Goal: Task Accomplishment & Management: Use online tool/utility

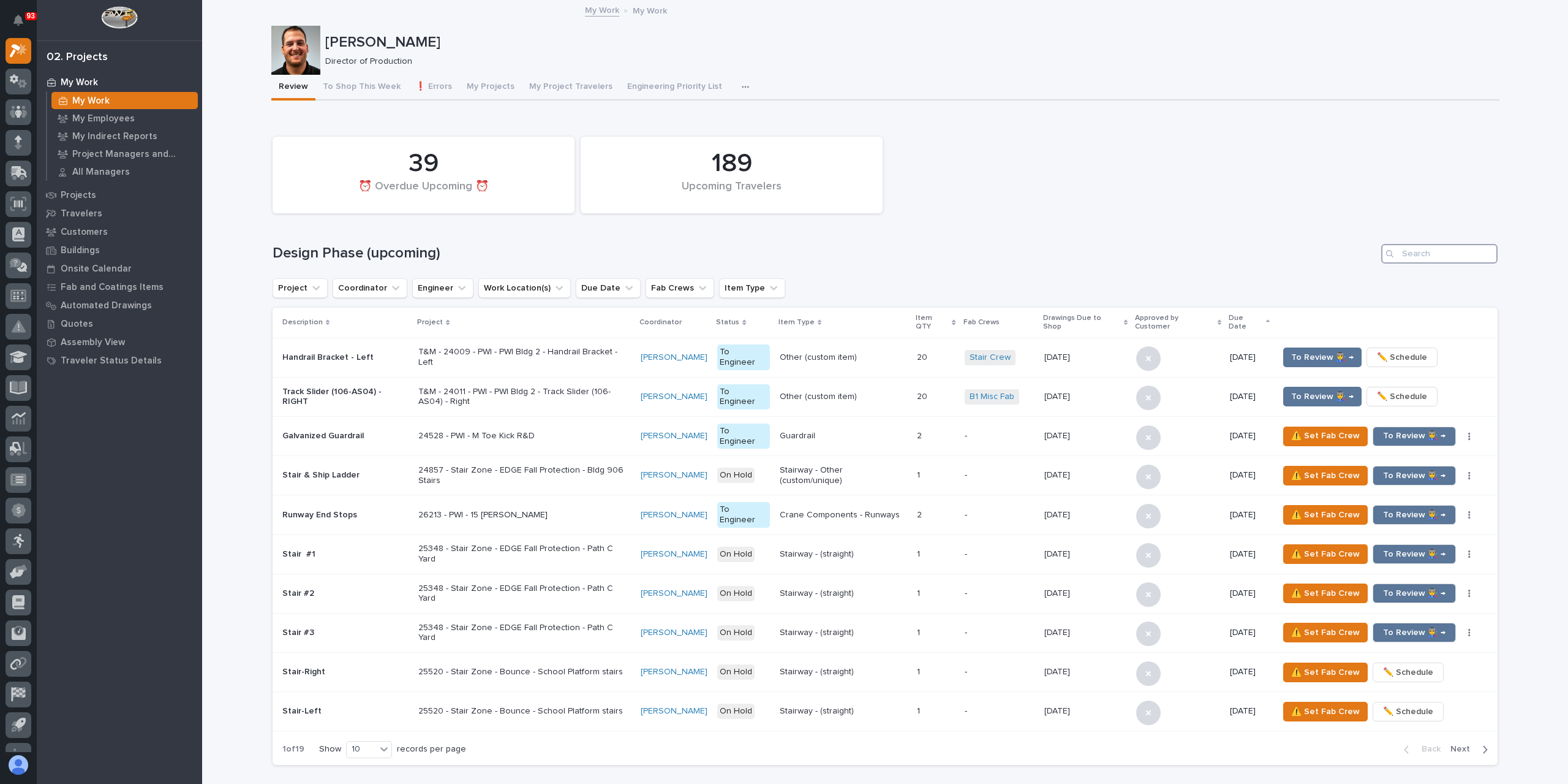
click at [1421, 246] on input "Search" at bounding box center [1439, 253] width 117 height 19
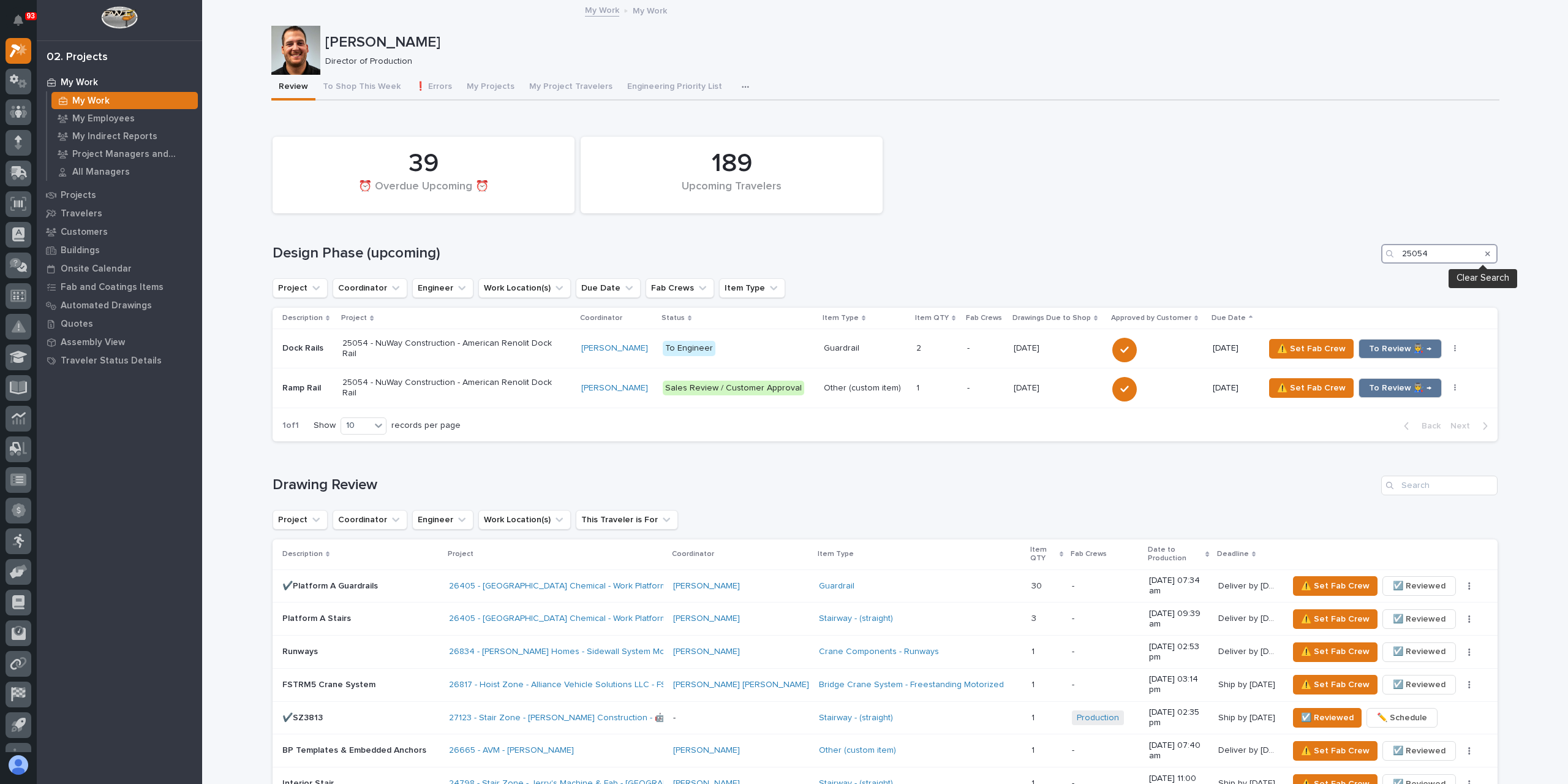
type input "25054"
click at [1486, 251] on icon "Search" at bounding box center [1488, 254] width 5 height 7
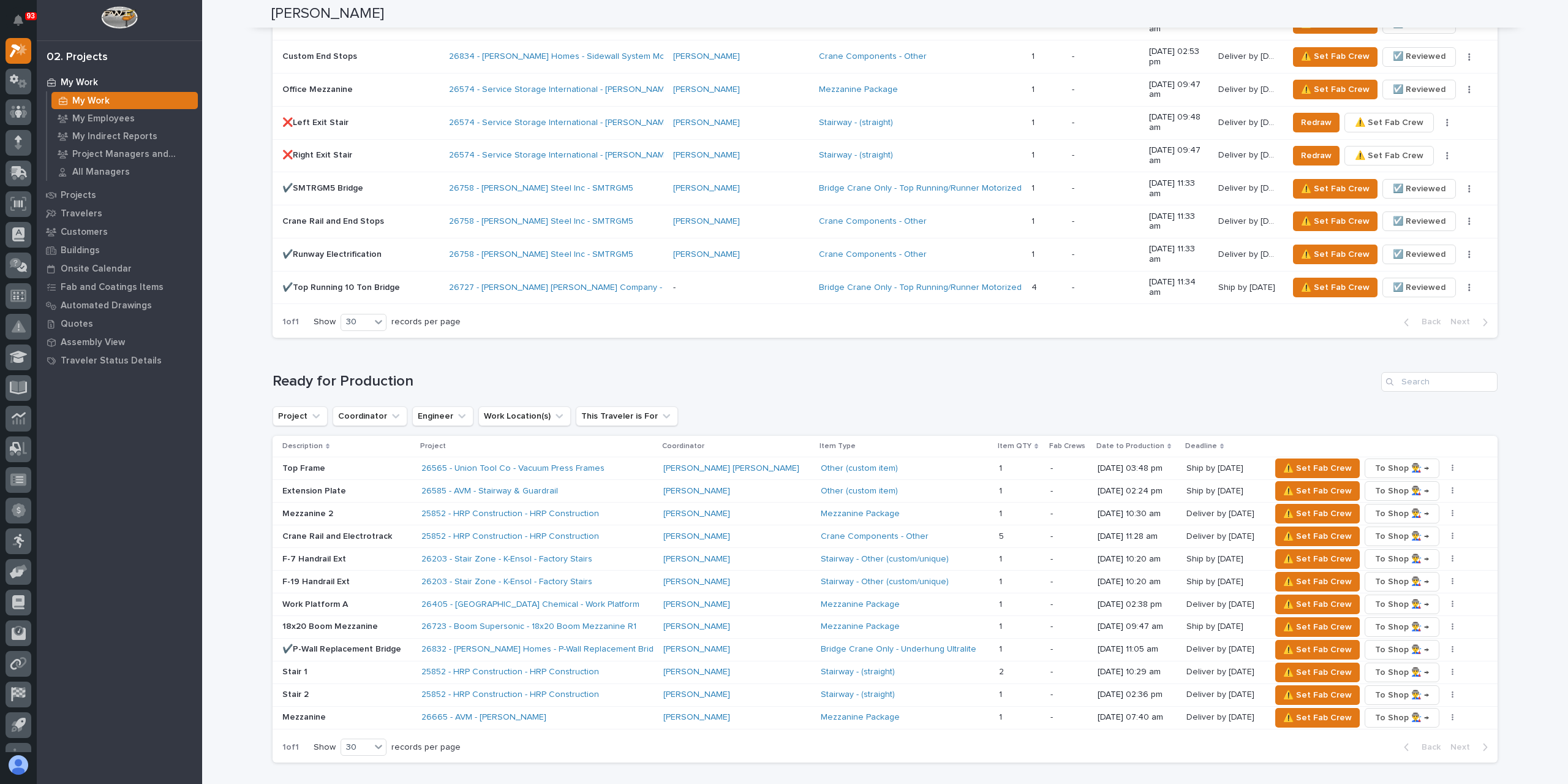
scroll to position [1348, 0]
click at [1299, 483] on span "⚠️ Set Fab Crew" at bounding box center [1317, 490] width 68 height 15
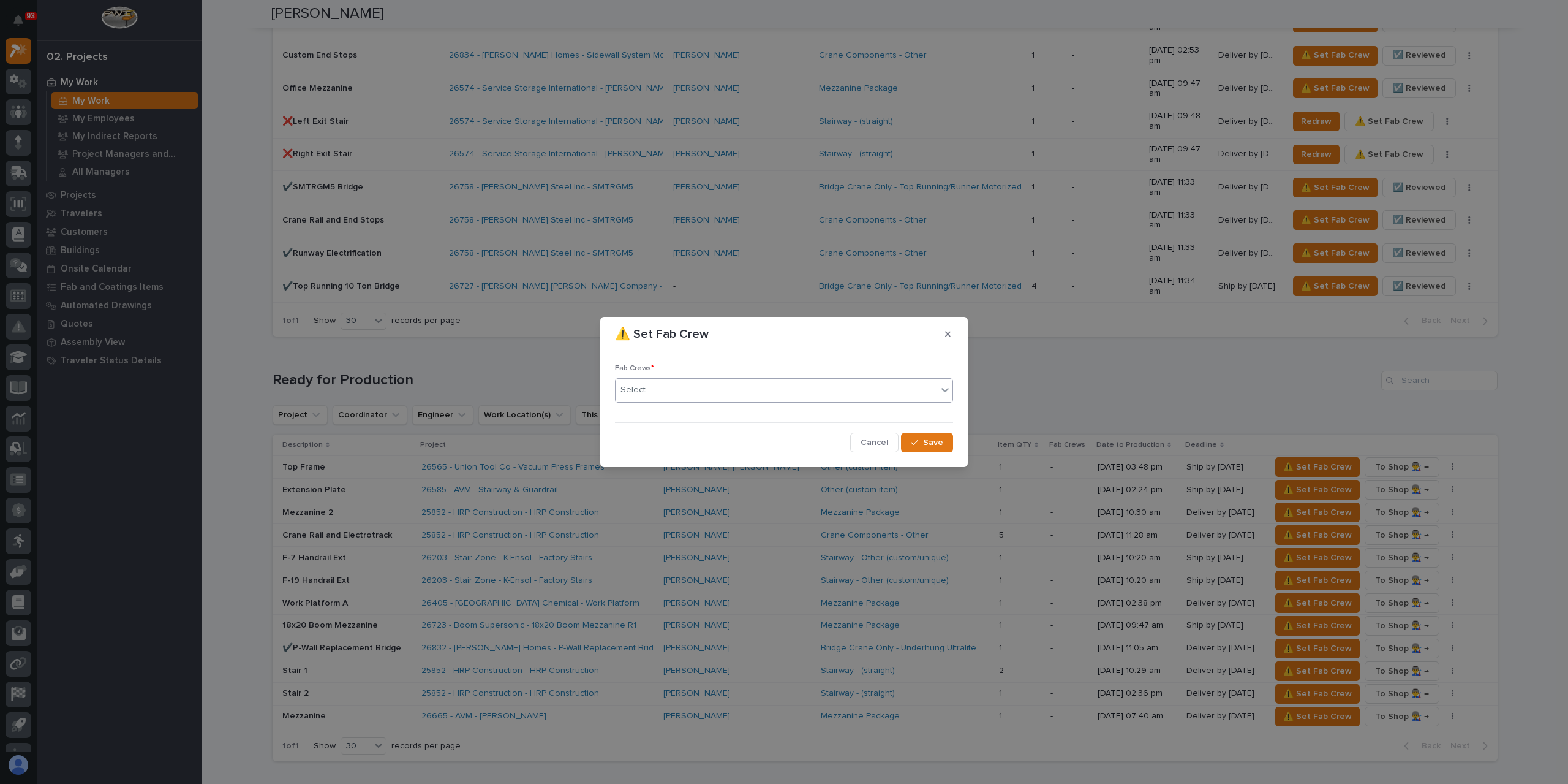
click at [674, 395] on div "Select..." at bounding box center [776, 390] width 322 height 20
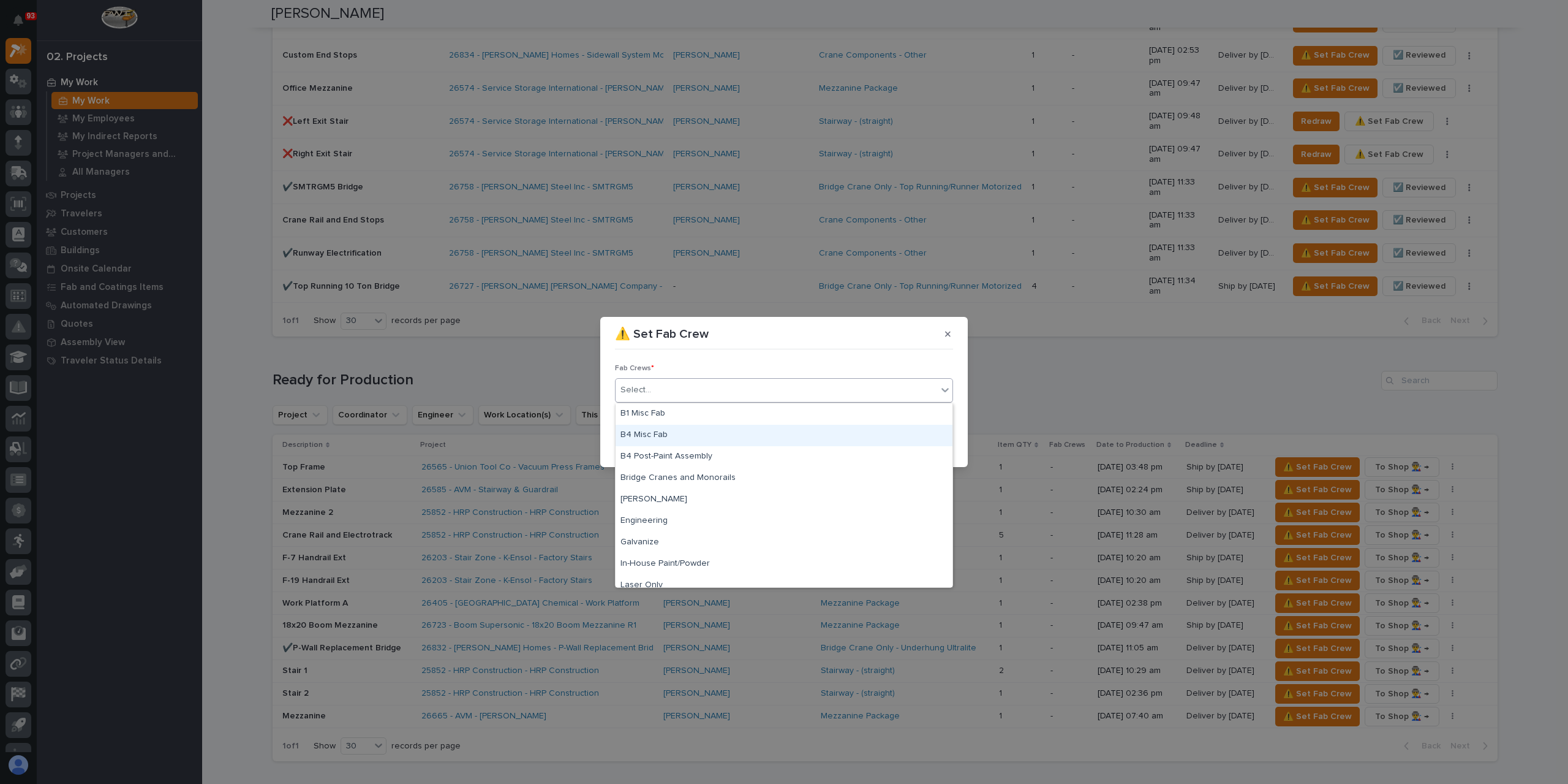
click at [681, 430] on div "B4 Misc Fab" at bounding box center [784, 435] width 337 height 22
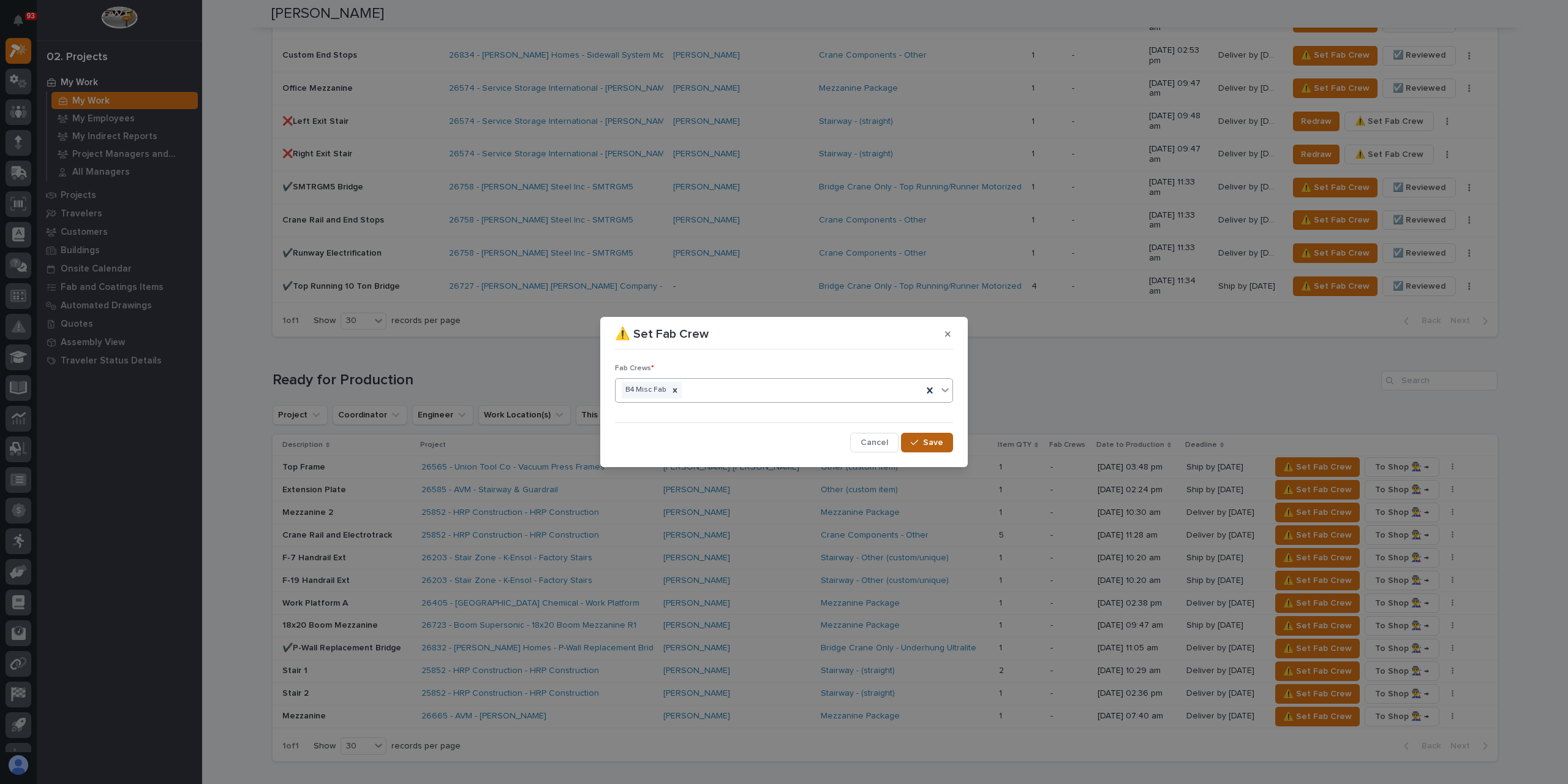
click at [943, 443] on button "Save" at bounding box center [927, 442] width 52 height 19
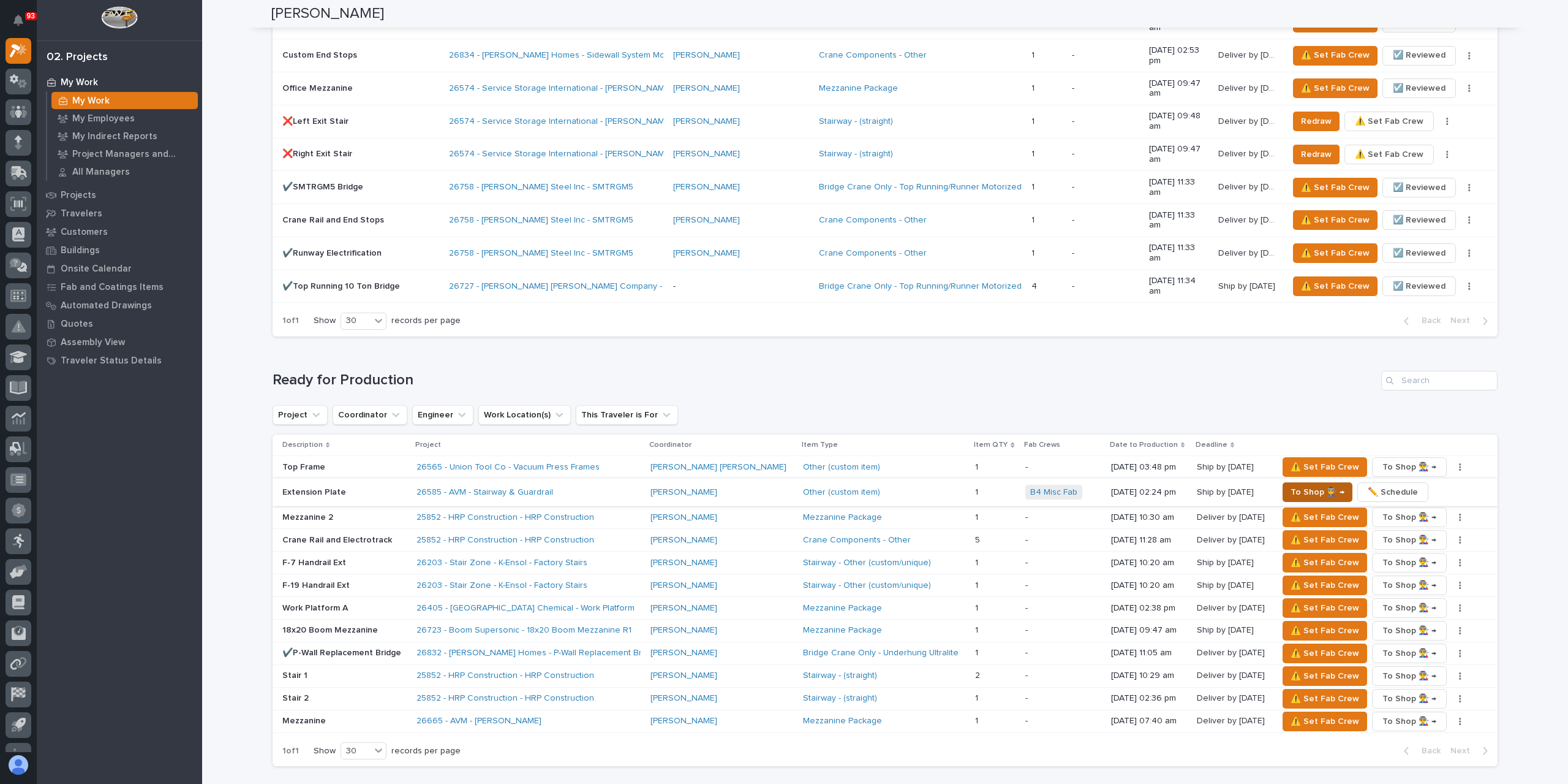
click at [1291, 485] on span "To Shop 👨‍🏭 →" at bounding box center [1317, 492] width 54 height 15
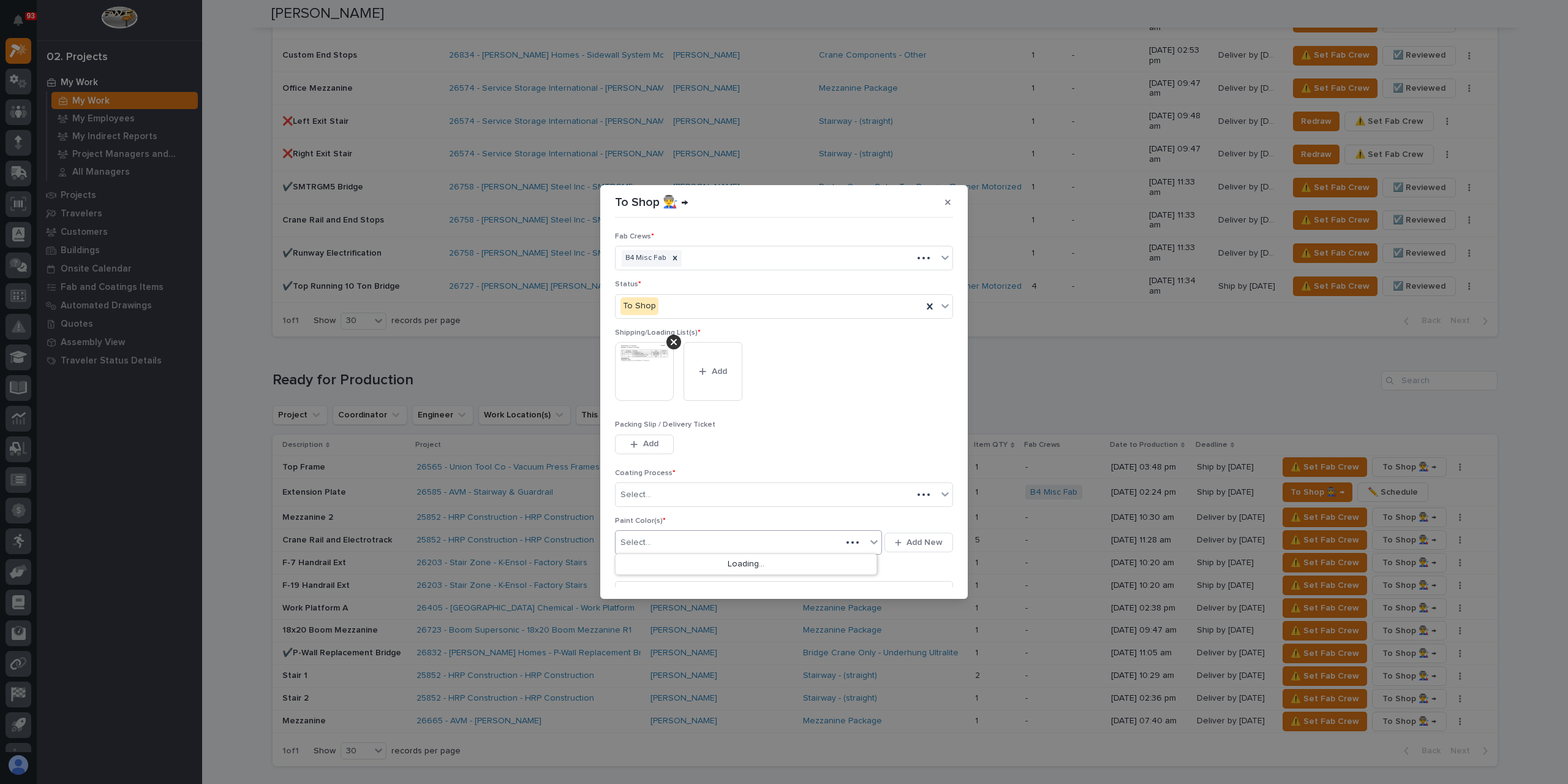
click at [656, 544] on div "Select..." at bounding box center [729, 543] width 226 height 20
click at [938, 585] on button "Save" at bounding box center [927, 580] width 52 height 19
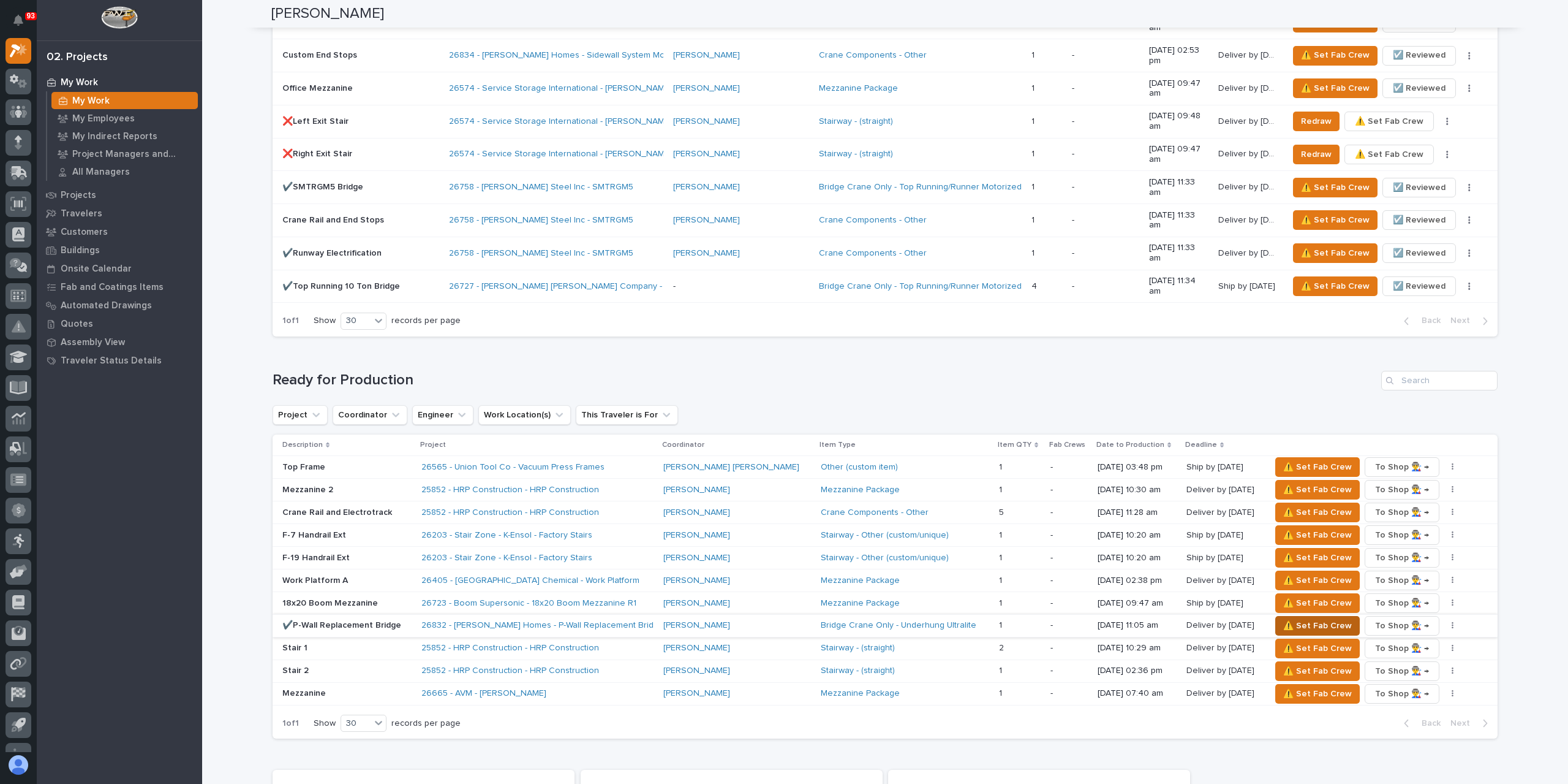
click at [1283, 619] on span "⚠️ Set Fab Crew" at bounding box center [1317, 626] width 68 height 15
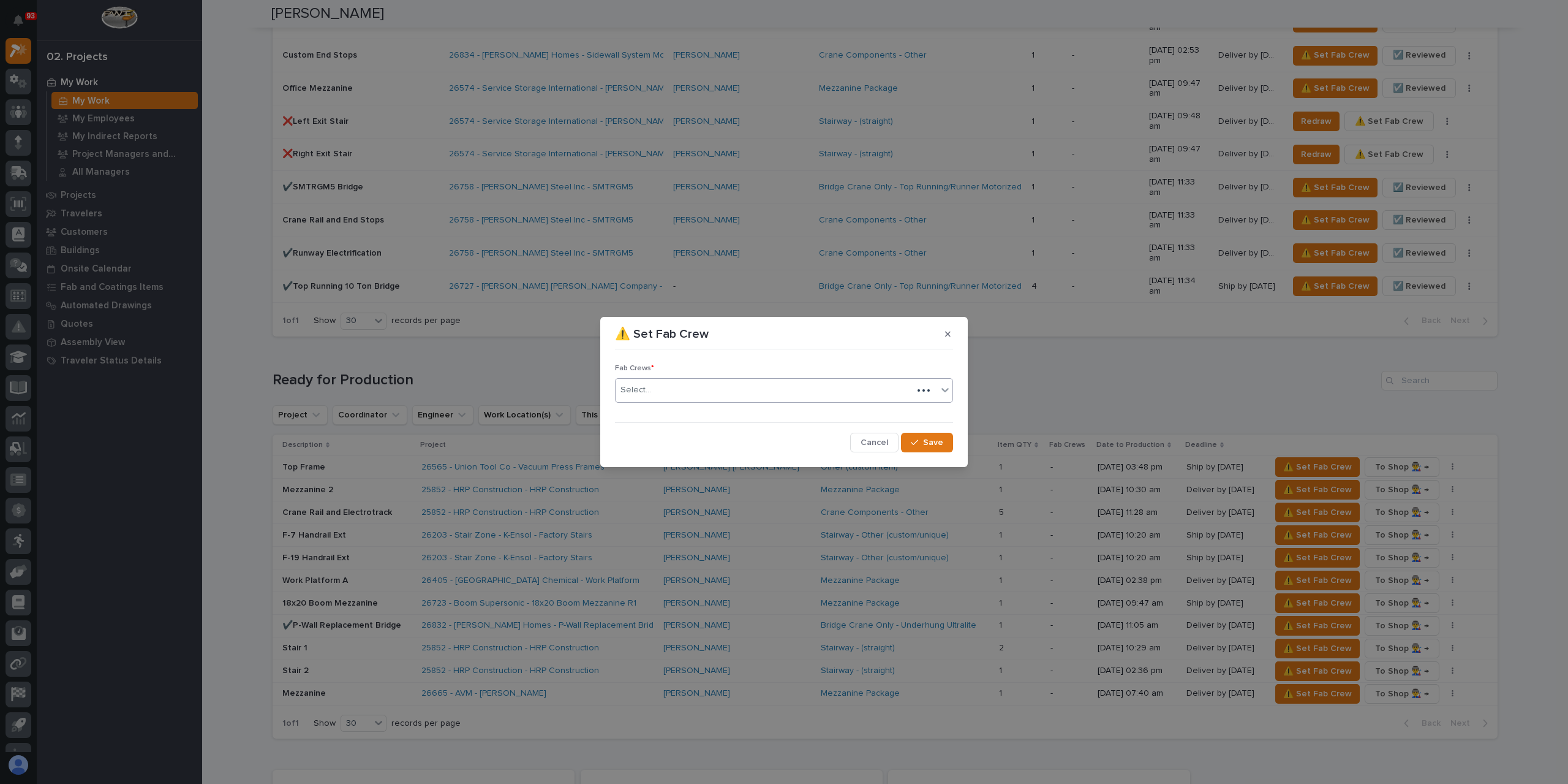
click at [659, 396] on div "Select..." at bounding box center [764, 390] width 297 height 20
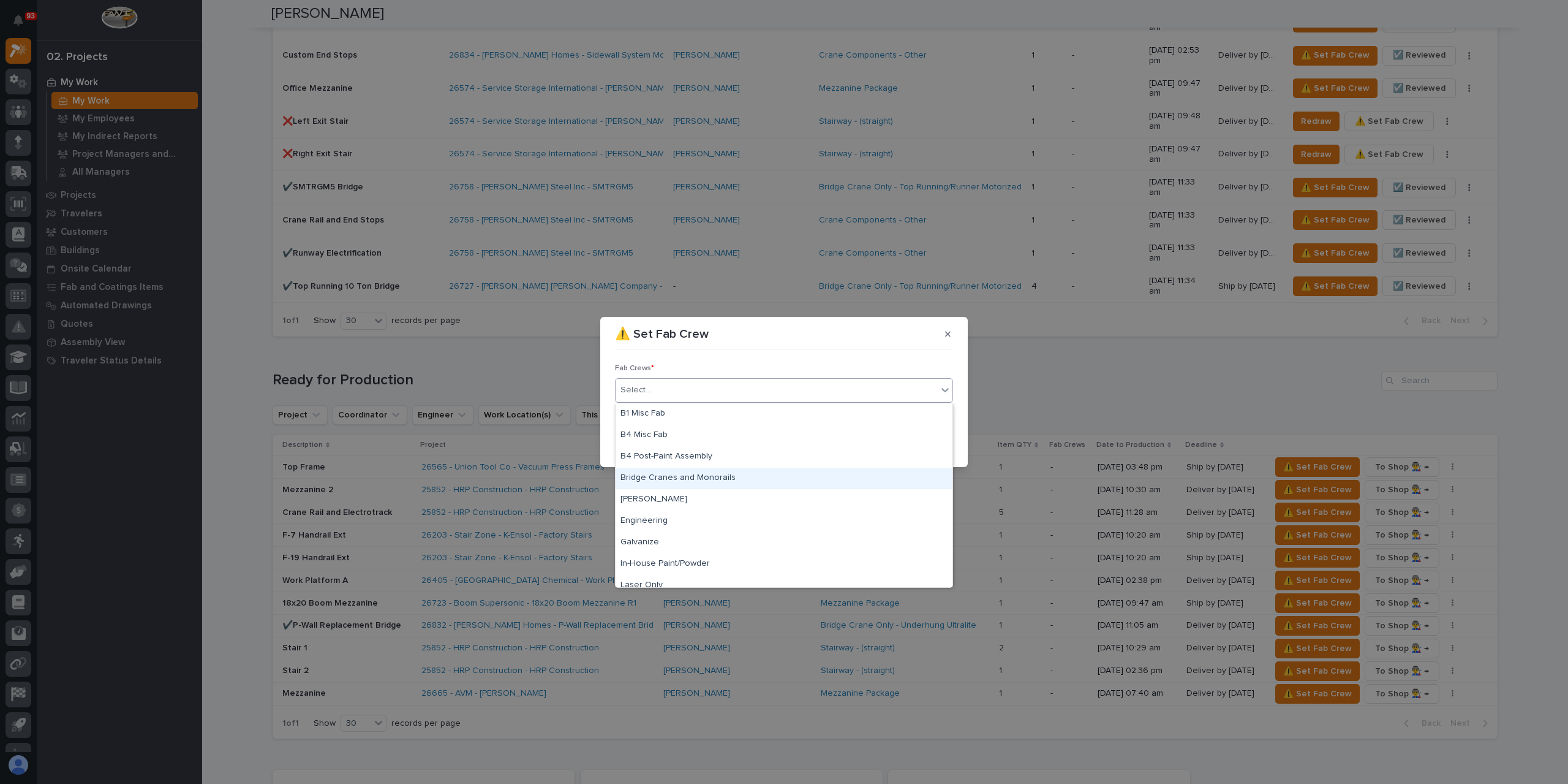
click at [661, 476] on div "Bridge Cranes and Monorails" at bounding box center [784, 478] width 337 height 22
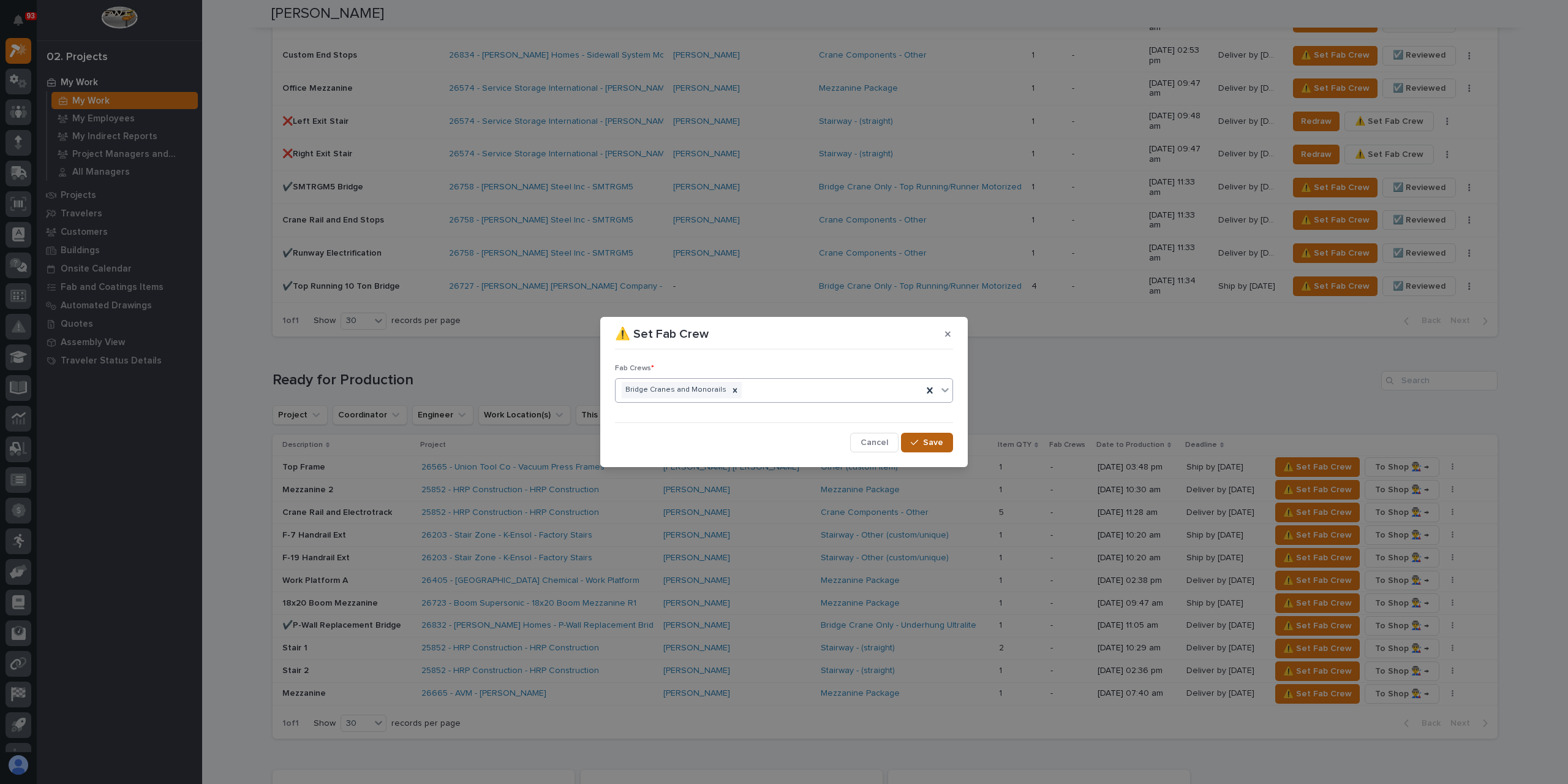
click at [928, 442] on span "Save" at bounding box center [933, 443] width 20 height 11
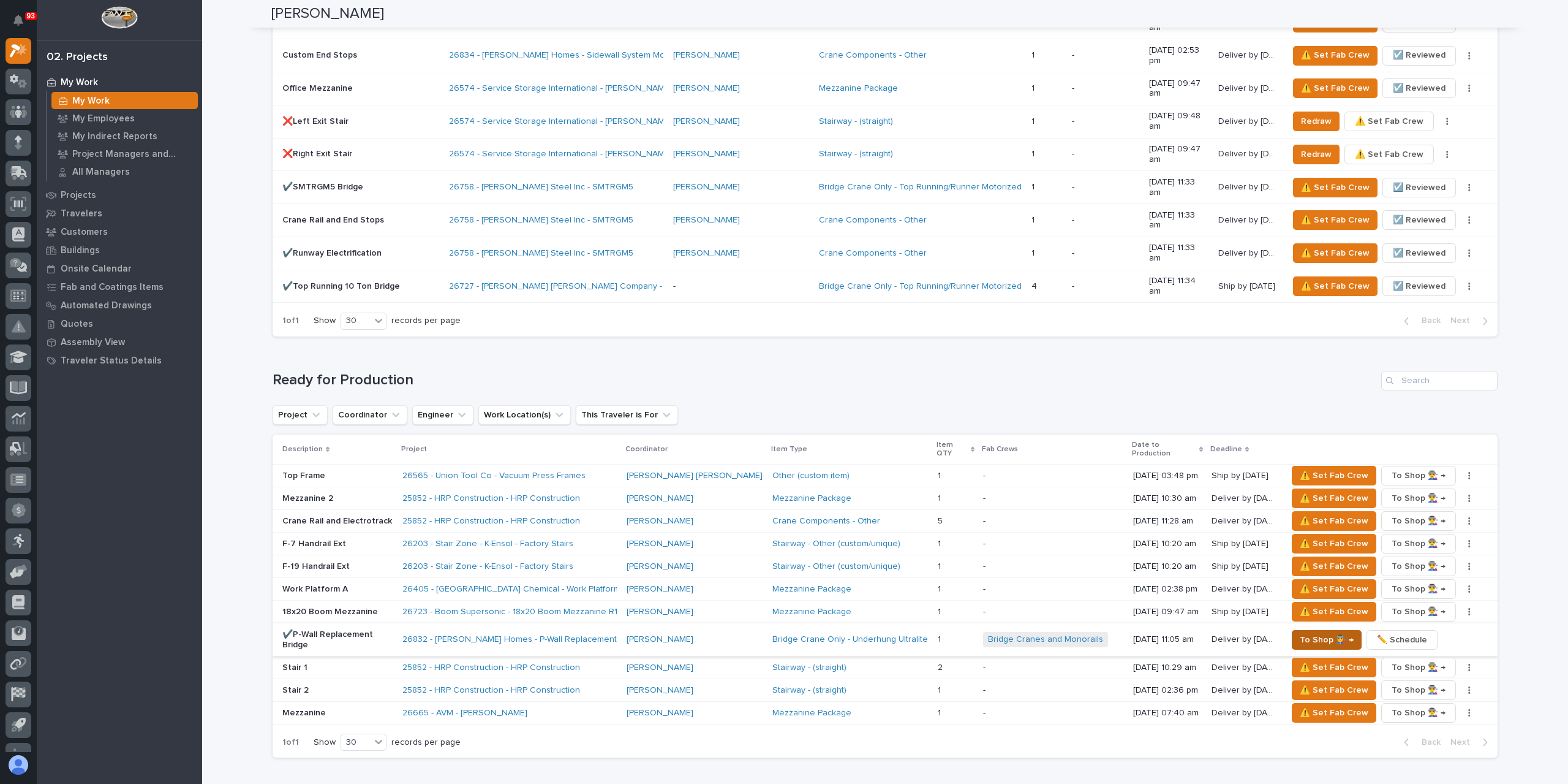
click at [1300, 632] on span "To Shop 👨‍🏭 →" at bounding box center [1326, 640] width 54 height 15
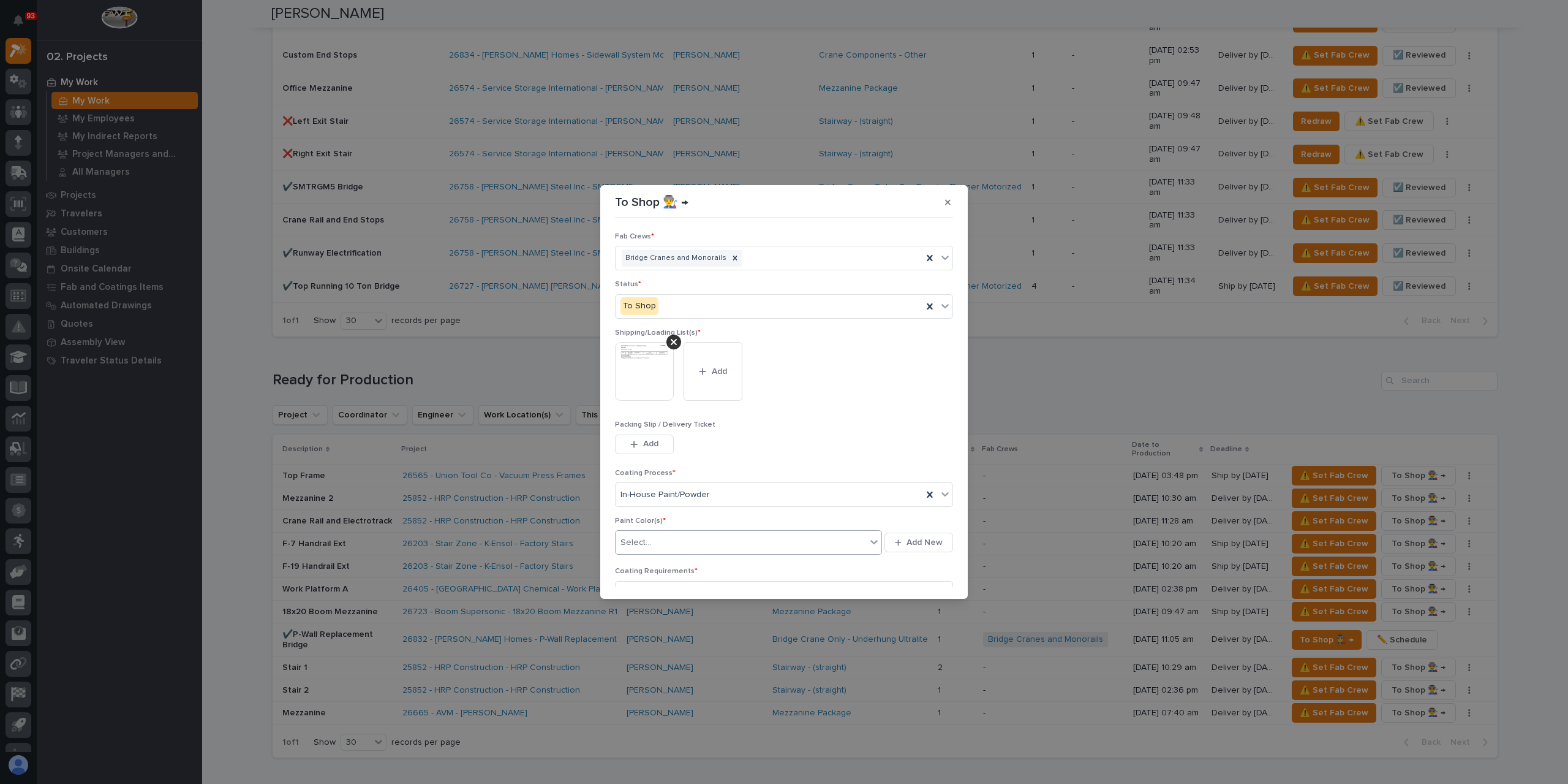
click at [670, 545] on div "Select..." at bounding box center [741, 543] width 251 height 20
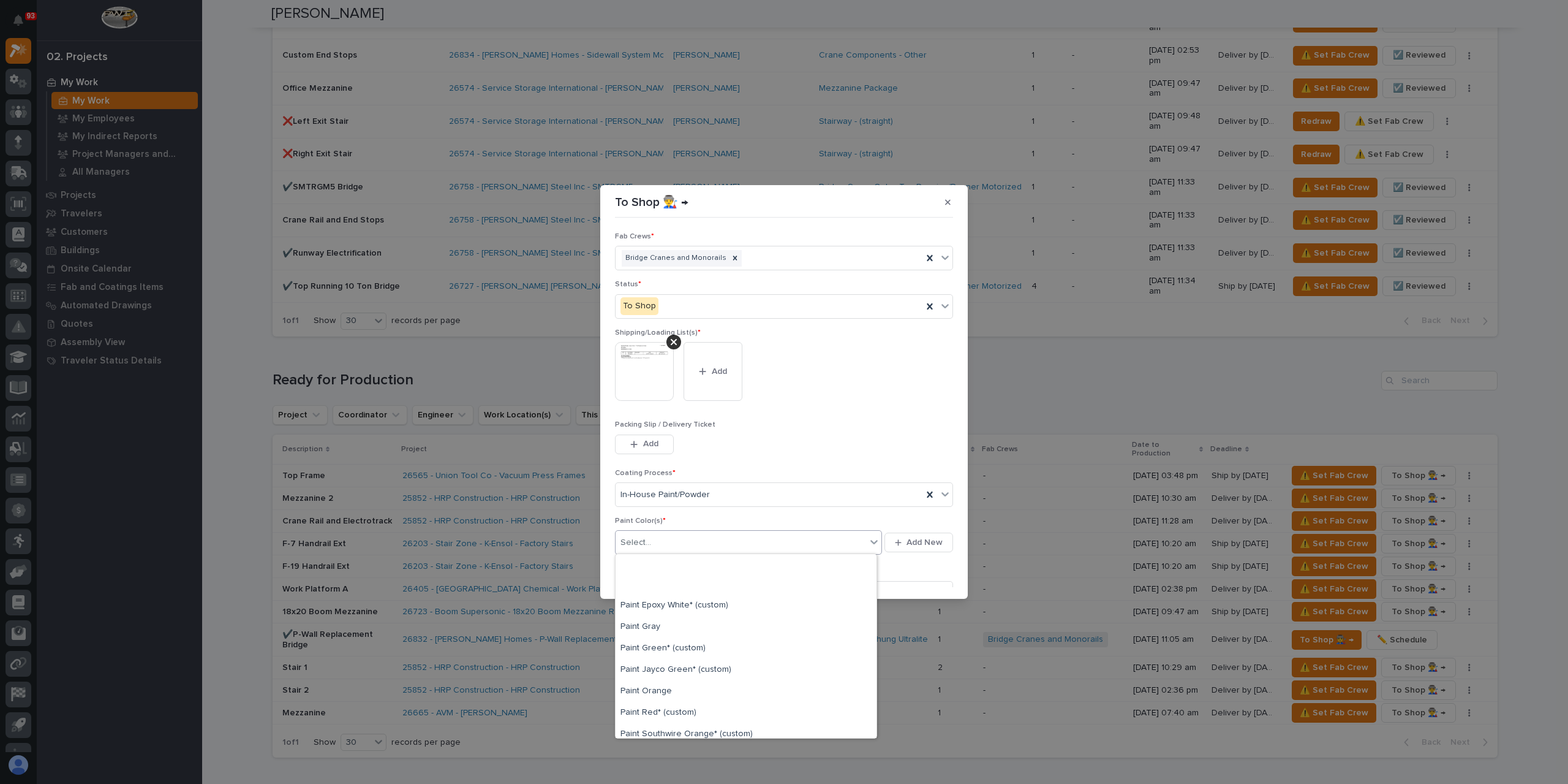
scroll to position [246, 0]
click at [657, 699] on div "Paint Yellow" at bounding box center [746, 706] width 261 height 22
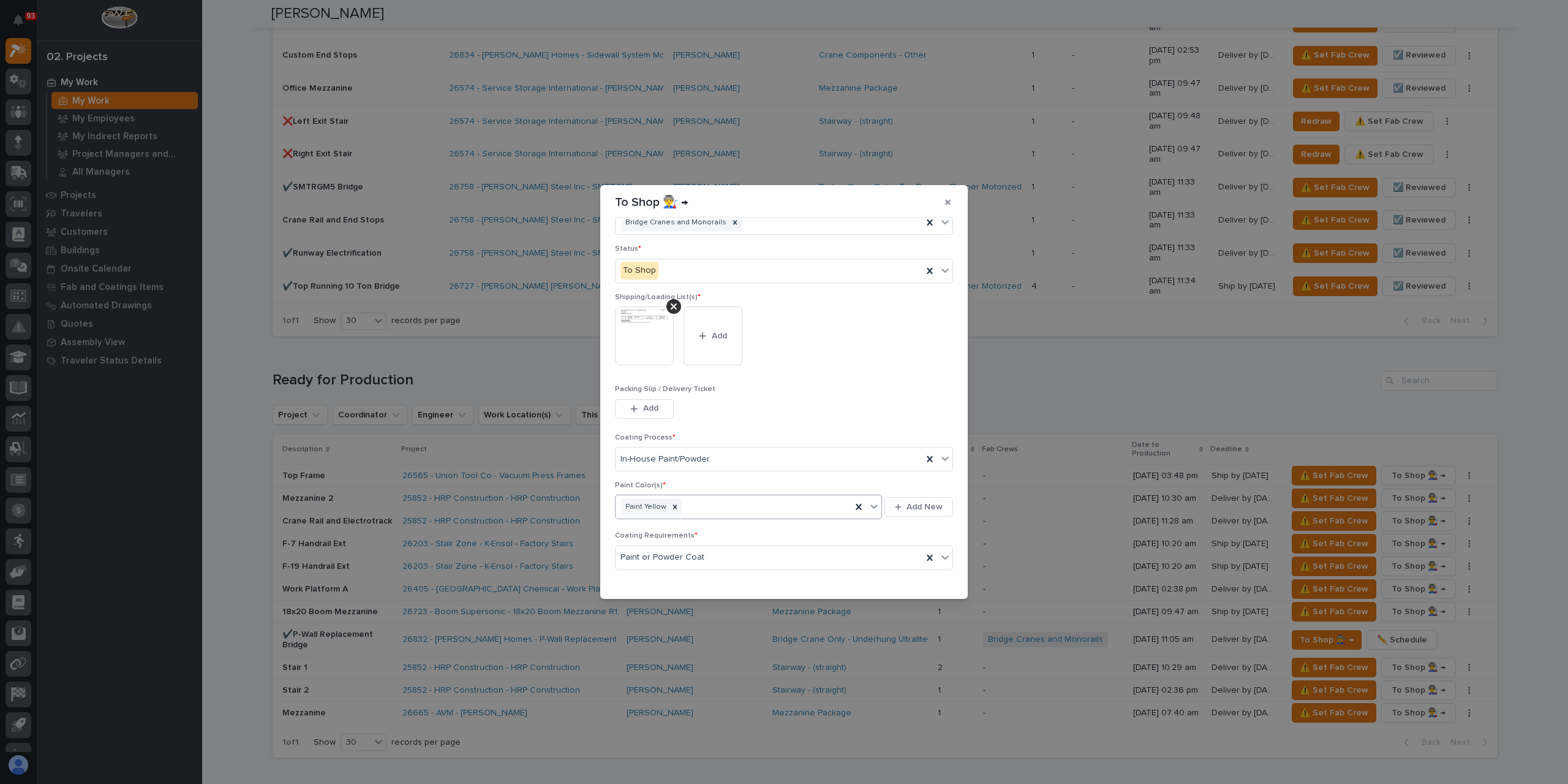
scroll to position [66, 0]
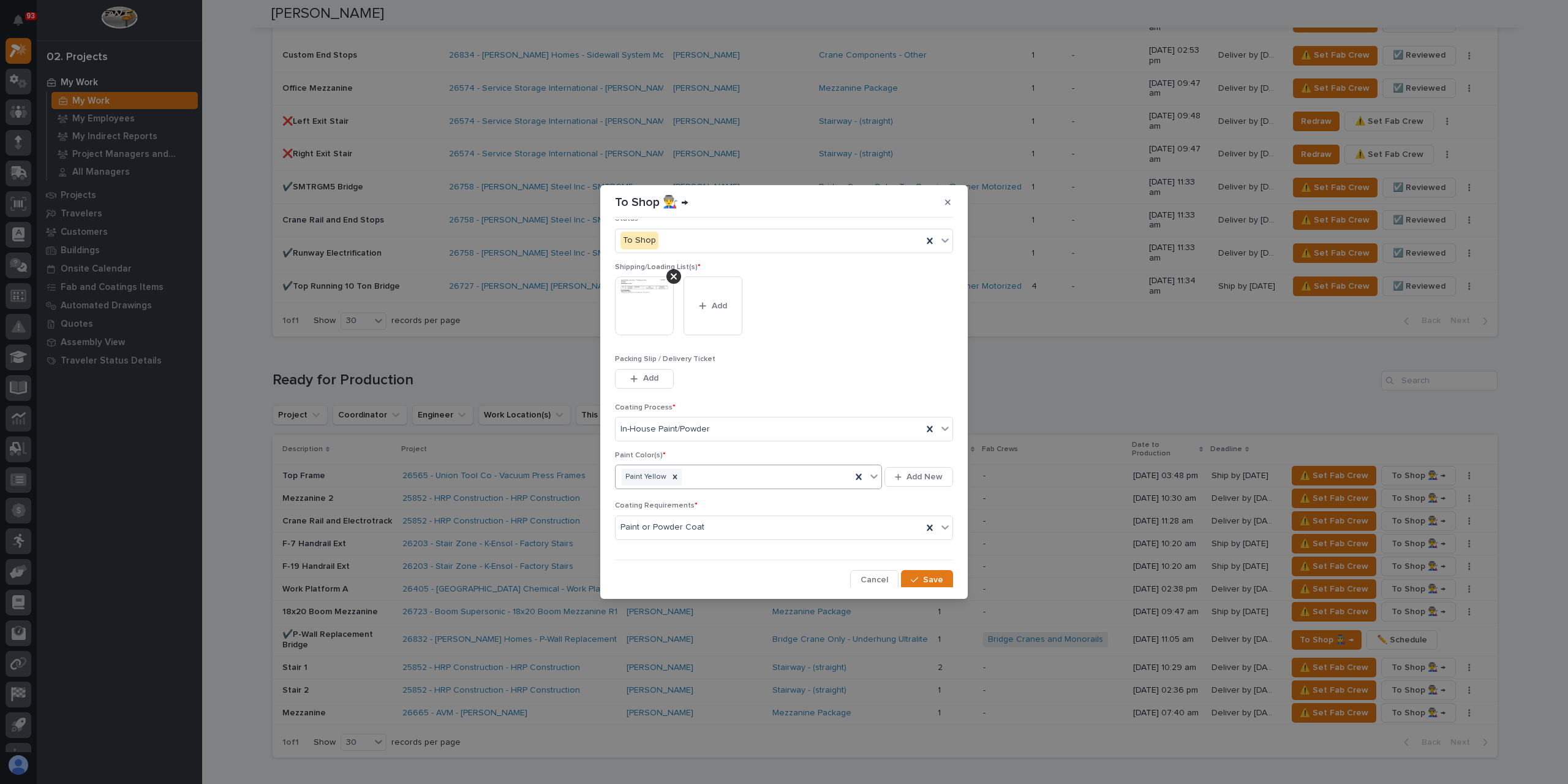
drag, startPoint x: 942, startPoint y: 582, endPoint x: 931, endPoint y: 588, distance: 12.5
click at [941, 584] on button "Save" at bounding box center [927, 580] width 52 height 19
click at [935, 587] on section "To Shop 👨‍🏭 → Fab Crews * Bridge Cranes and Monorails Status * To Shop Shipping…" at bounding box center [784, 392] width 368 height 413
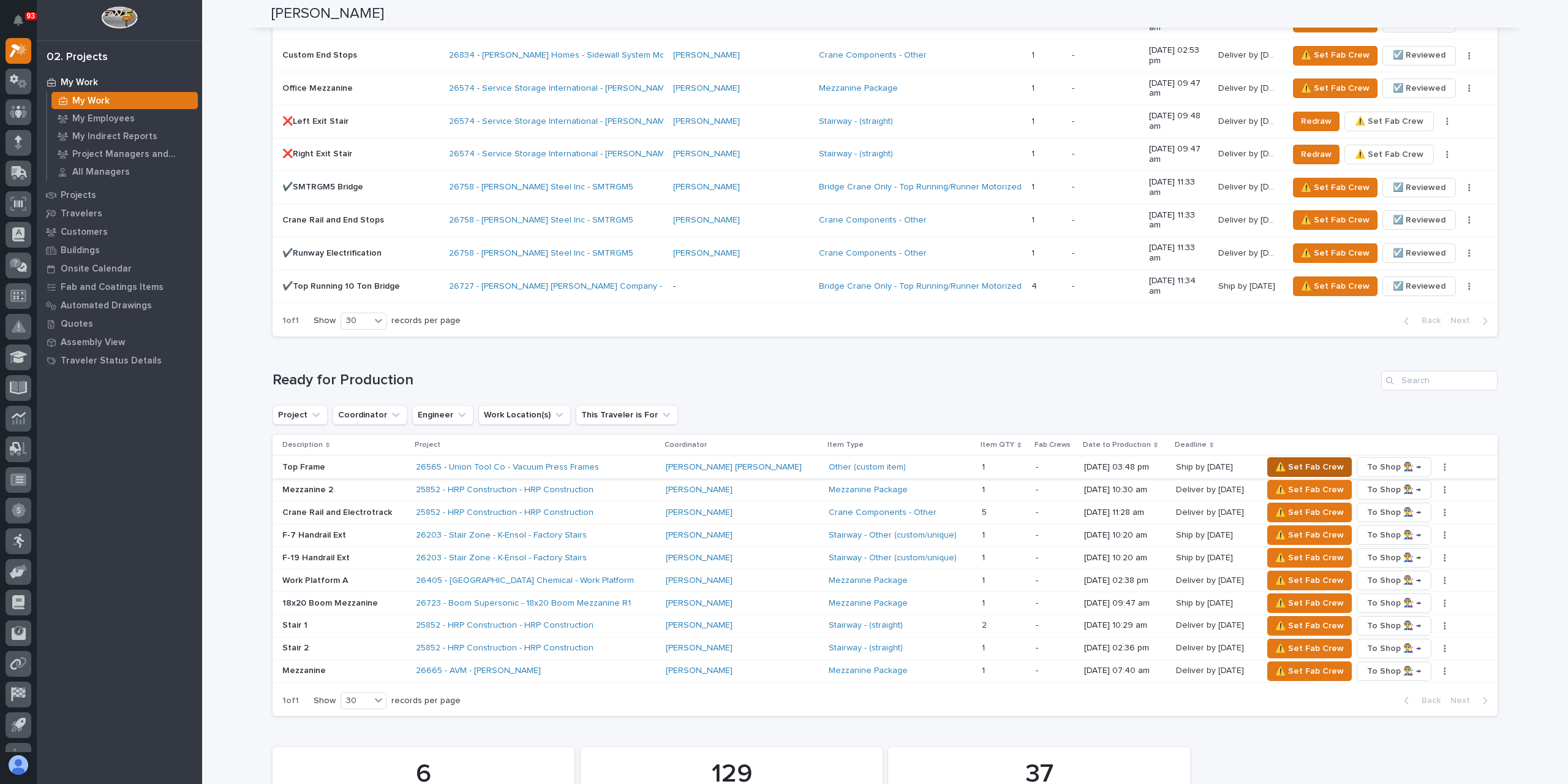
click at [1275, 460] on span "⚠️ Set Fab Crew" at bounding box center [1309, 467] width 68 height 15
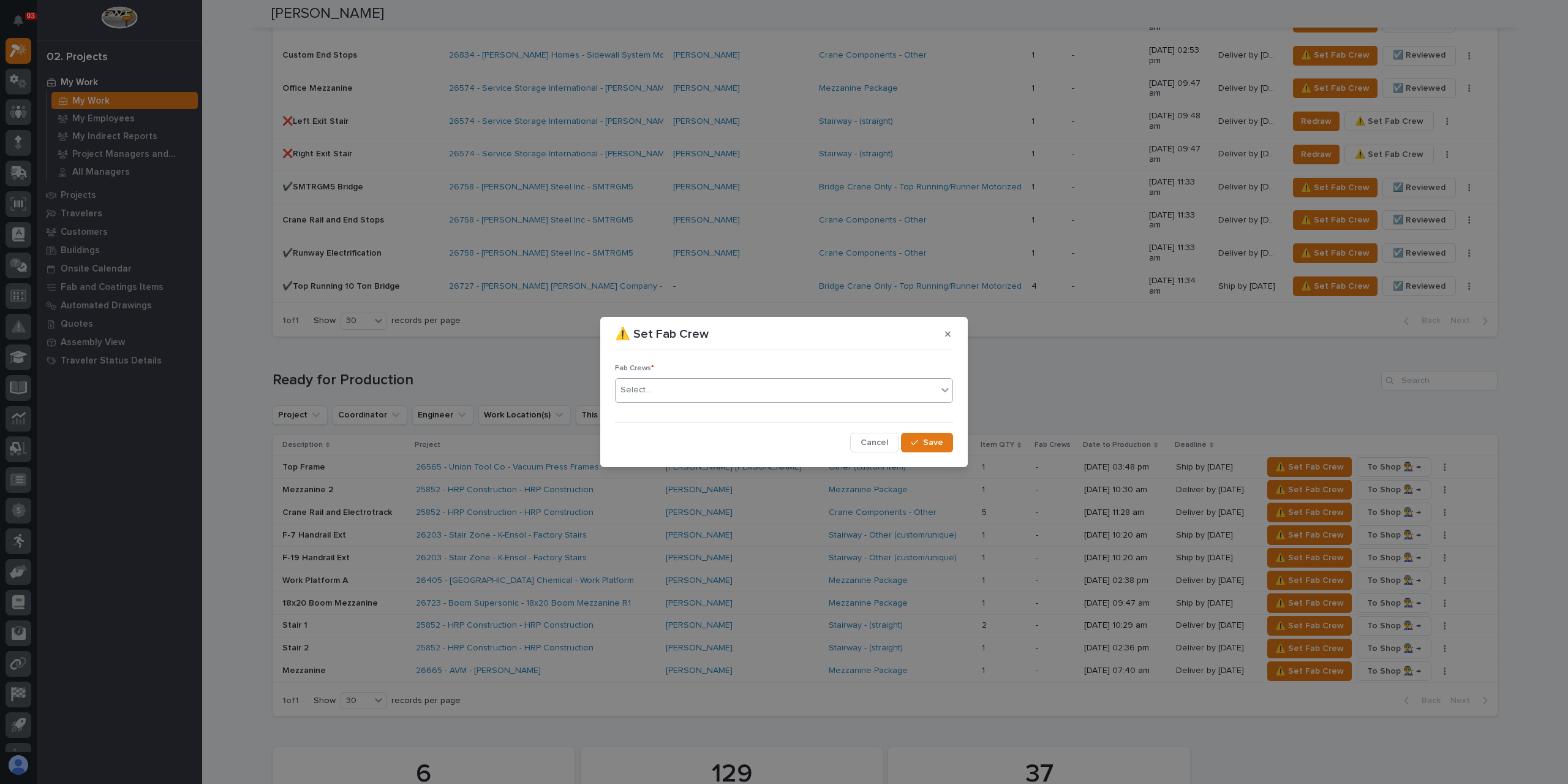
click at [623, 391] on div "Select..." at bounding box center [636, 390] width 31 height 13
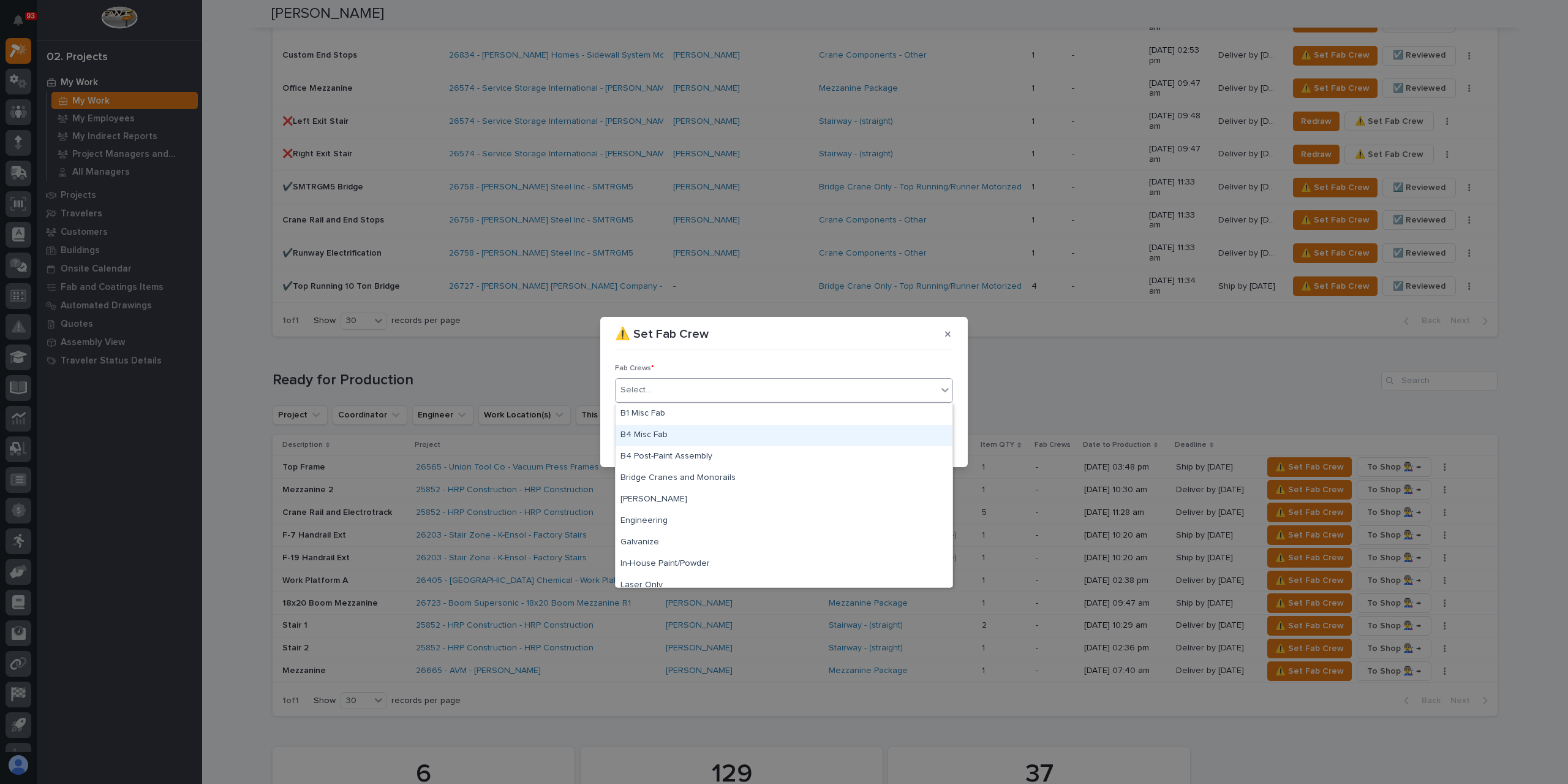
click at [678, 429] on div "B4 Misc Fab" at bounding box center [784, 435] width 337 height 22
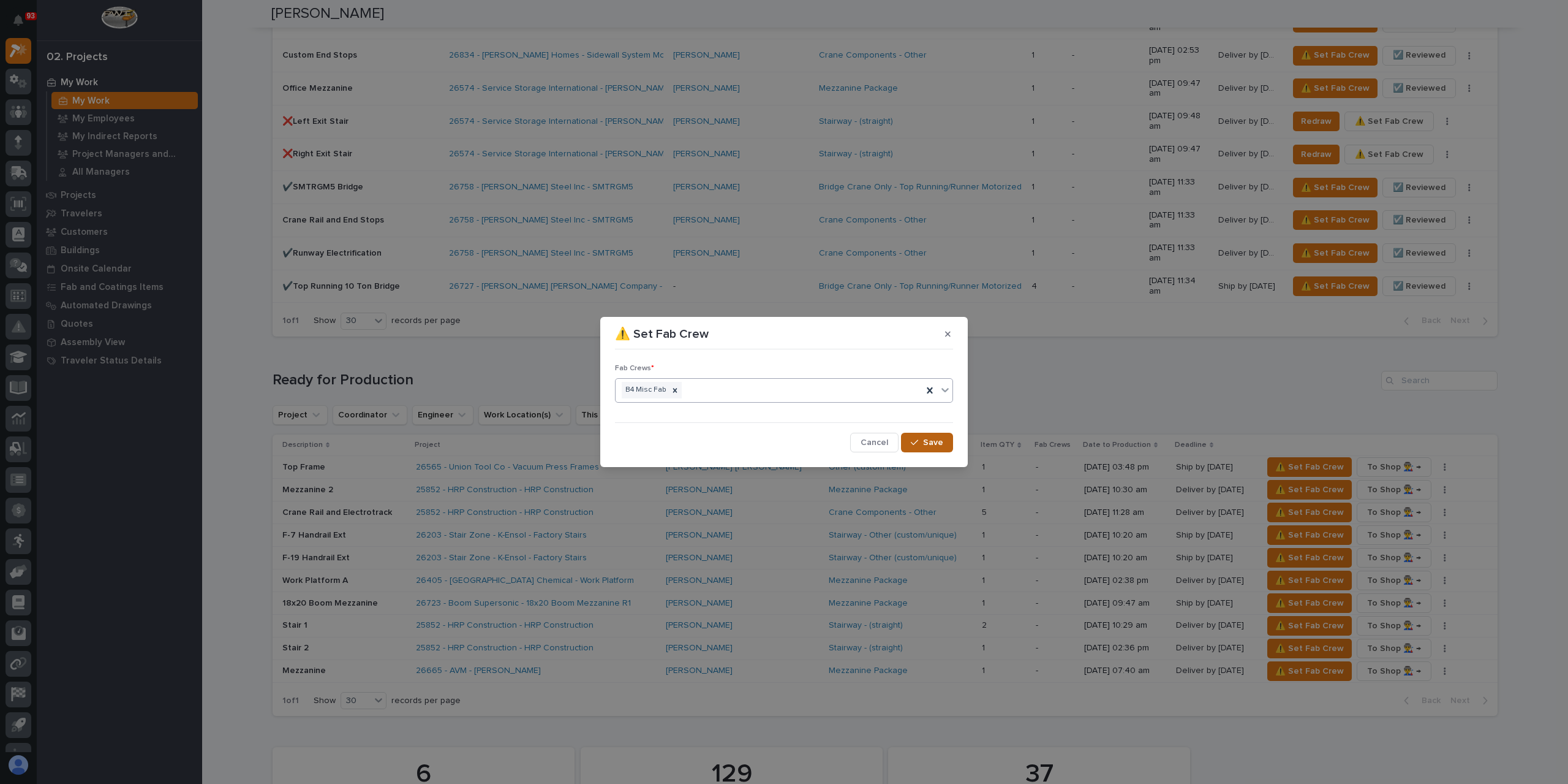
click at [916, 435] on button "Save" at bounding box center [927, 442] width 52 height 19
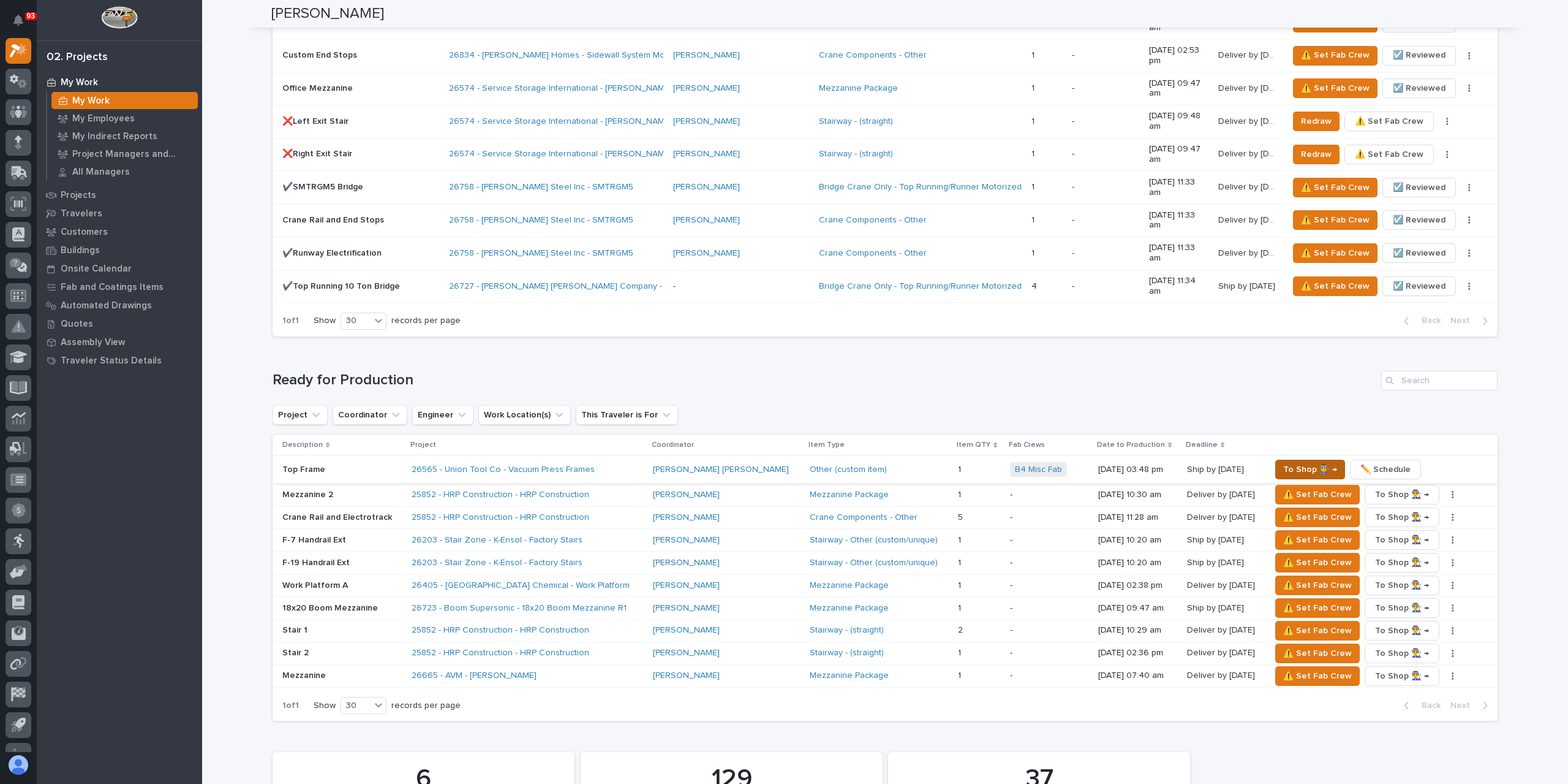
click at [1293, 462] on span "To Shop 👨‍🏭 →" at bounding box center [1310, 469] width 54 height 15
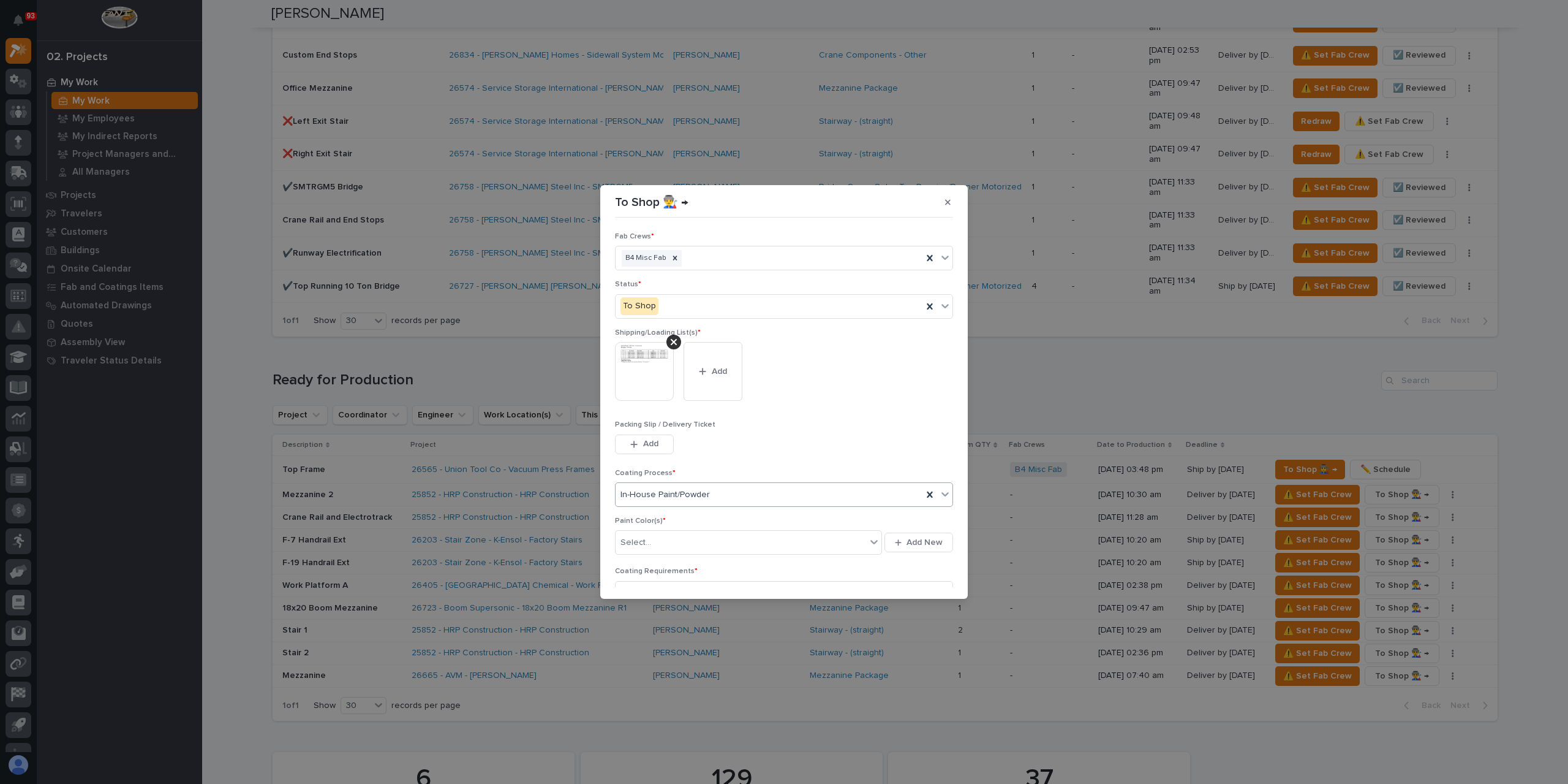
click at [732, 483] on div "In-House Paint/Powder" at bounding box center [784, 495] width 338 height 25
click at [647, 556] on div "No Paint" at bounding box center [781, 560] width 331 height 22
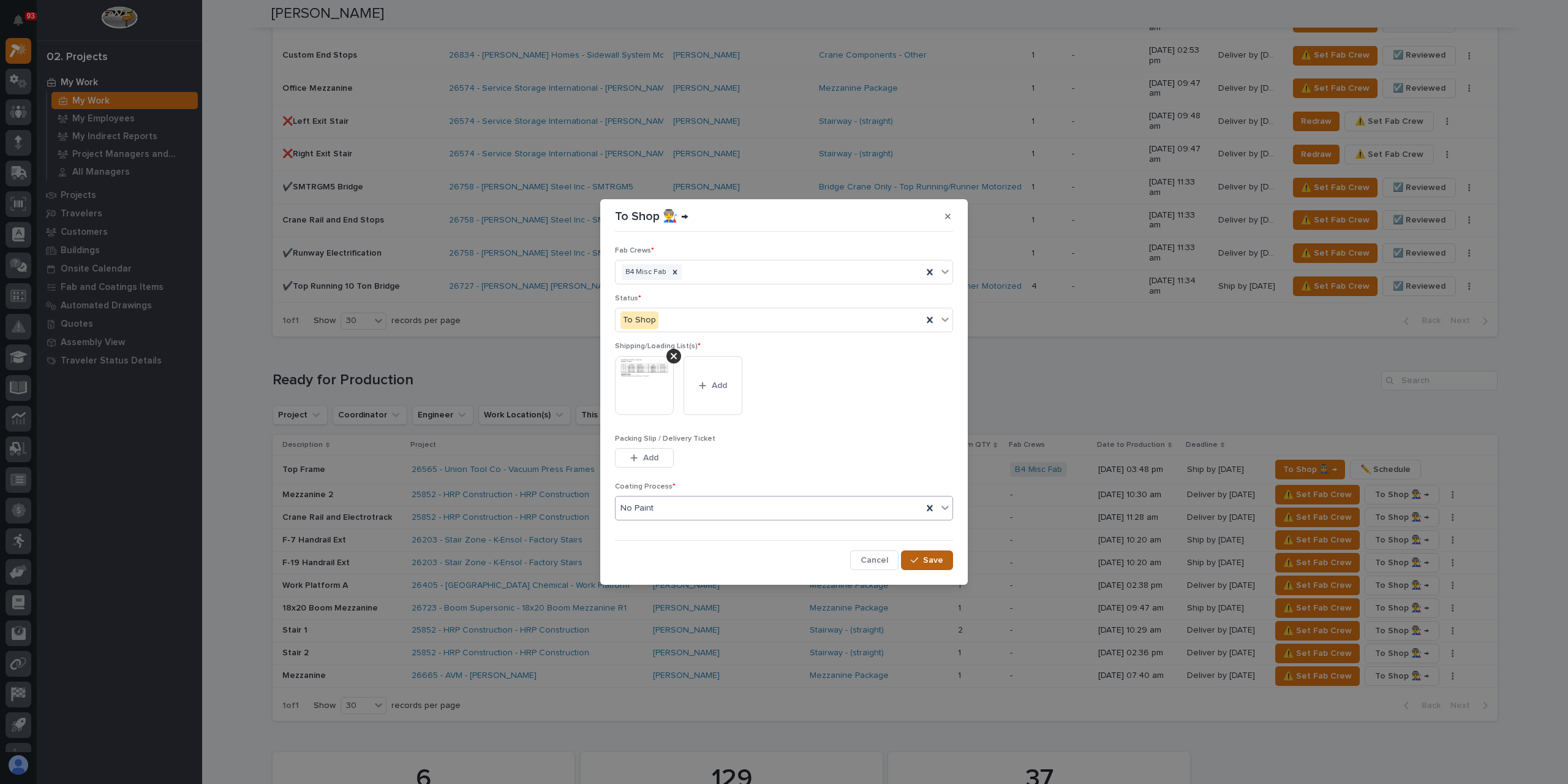
click at [929, 562] on span "Save" at bounding box center [933, 560] width 20 height 11
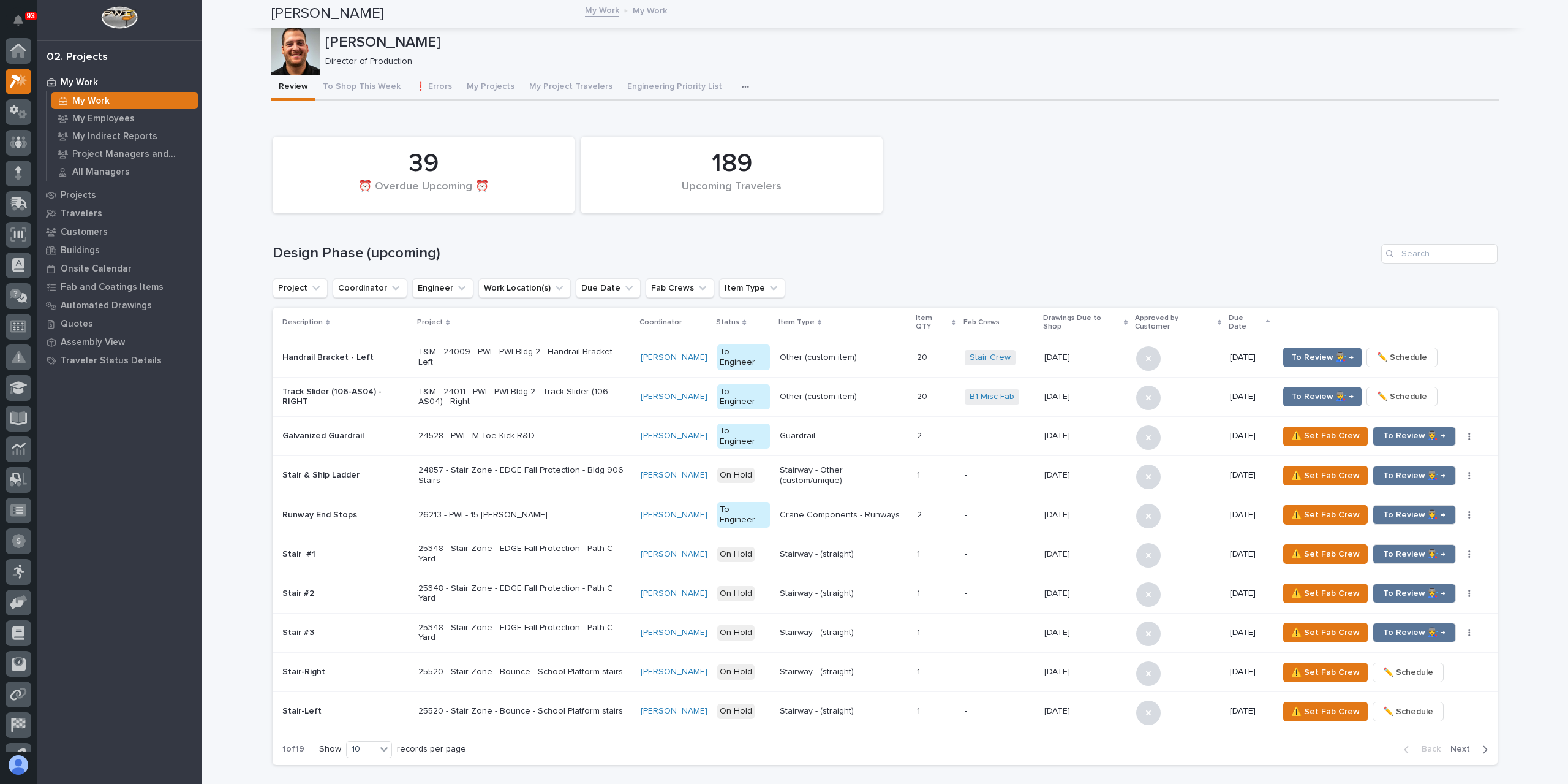
scroll to position [31, 0]
